Goal: Task Accomplishment & Management: Complete application form

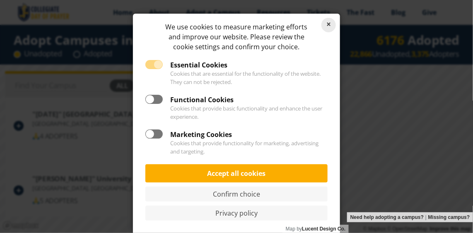
click at [332, 22] on link "Reject cookies" at bounding box center [329, 25] width 15 height 15
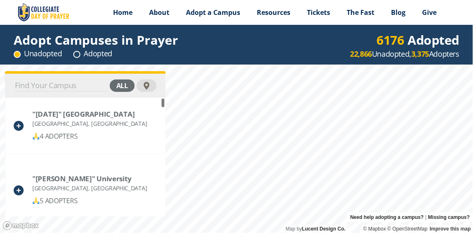
click at [20, 83] on input at bounding box center [61, 86] width 94 height 12
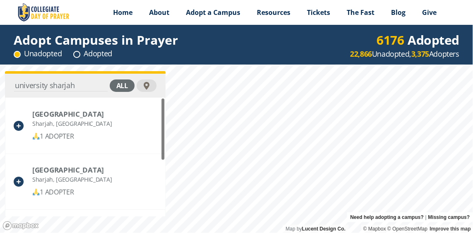
drag, startPoint x: 164, startPoint y: 124, endPoint x: 153, endPoint y: 114, distance: 14.1
click at [153, 114] on div "University of [PERSON_NAME], [GEOGRAPHIC_DATA] 1 ADOPTER Al Qasimia University …" at bounding box center [85, 157] width 161 height 119
click at [75, 85] on input "university sharjah" at bounding box center [61, 86] width 94 height 12
type input "u"
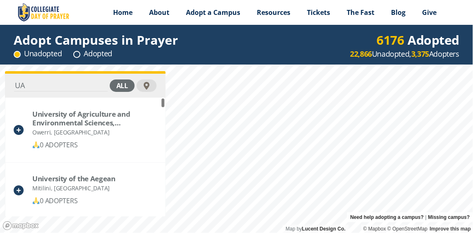
type input "U"
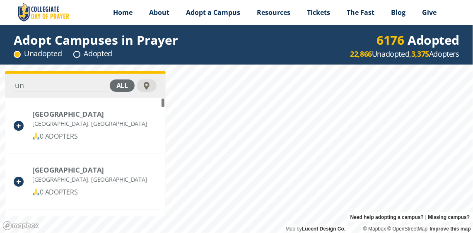
type input "u"
type input "U"
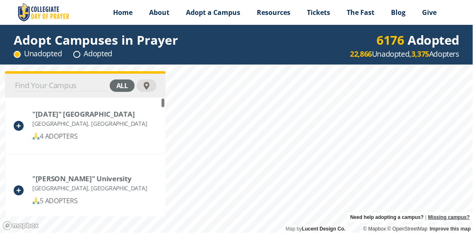
click at [459, 216] on link "Missing campus?" at bounding box center [450, 218] width 42 height 10
click at [146, 84] on div at bounding box center [147, 86] width 8 height 8
click at [64, 86] on input at bounding box center [61, 86] width 94 height 12
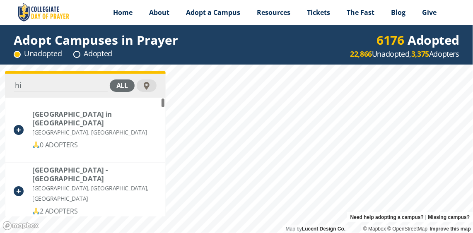
type input "h"
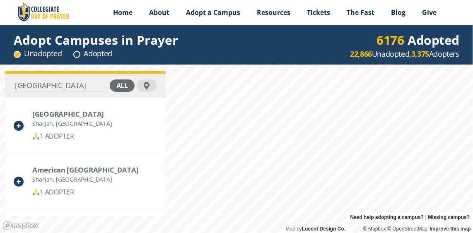
type input "university of Sharjah"
click at [460, 54] on div "Adopt Campuses in Prayer Unadopted Adopted 6176 Adopted 22,866 Unadopted, 3,375…" at bounding box center [236, 129] width 473 height 208
click at [388, 48] on div "Adopt Campuses in Prayer Unadopted Adopted 6176 Adopted 22,866 Unadopted, 3,375…" at bounding box center [236, 129] width 473 height 208
click at [418, 61] on div "Adopt Campuses in Prayer Unadopted Adopted 6176 Adopted 22,866 Unadopted, 3,375…" at bounding box center [236, 129] width 473 height 208
click at [333, 57] on div "Adopt Campuses in Prayer Unadopted Adopted 6176 Adopted 22,866 Unadopted, 3,375…" at bounding box center [236, 129] width 473 height 208
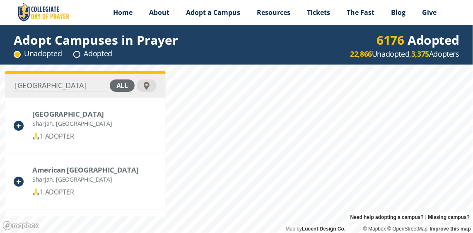
click at [472, 60] on div "Adopt Campuses in Prayer Unadopted Adopted 6176 Adopted 22,866 Unadopted, 3,375…" at bounding box center [236, 129] width 473 height 208
click at [383, 48] on div "Adopt Campuses in Prayer Unadopted Adopted 6176 Adopted 22,866 Unadopted, 3,375…" at bounding box center [236, 129] width 473 height 208
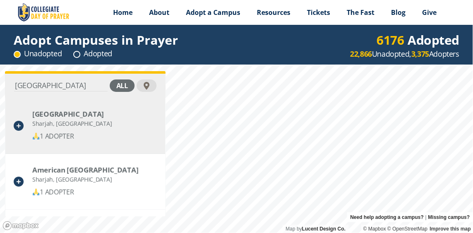
click at [135, 126] on div "university of Sharjah all University of Sharjah Sharjah, United Arab Emirates 1…" at bounding box center [236, 149] width 473 height 169
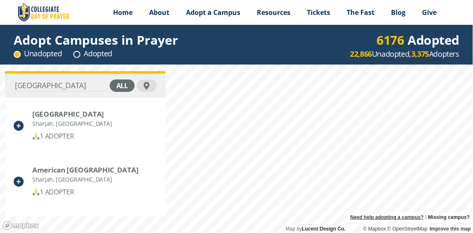
click at [382, 214] on div "Map by Lucent Design Co. Need help adopting a campus? | Missing campus? © Mapbo…" at bounding box center [236, 149] width 473 height 169
click at [303, 229] on div "Map by Lucent Design Co. Need help adopting a campus? | Missing campus? © Mapbo…" at bounding box center [236, 149] width 473 height 169
